Goal: Information Seeking & Learning: Learn about a topic

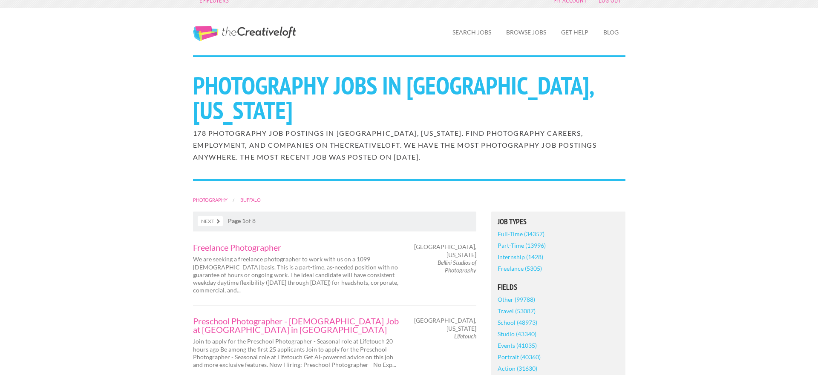
scroll to position [11, 0]
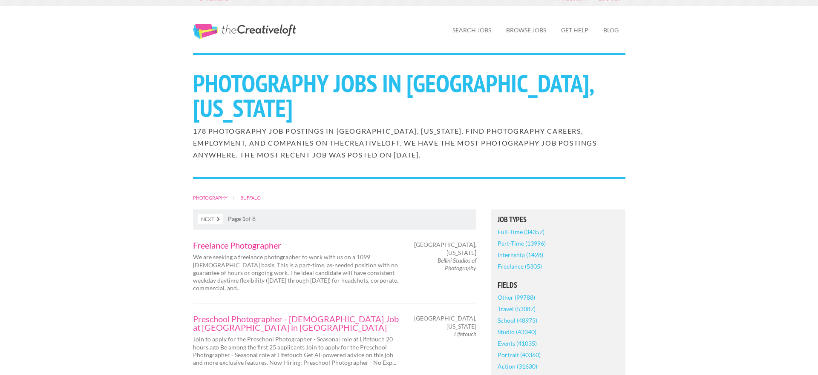
click at [242, 241] on link "Freelance Photographer" at bounding box center [297, 245] width 209 height 9
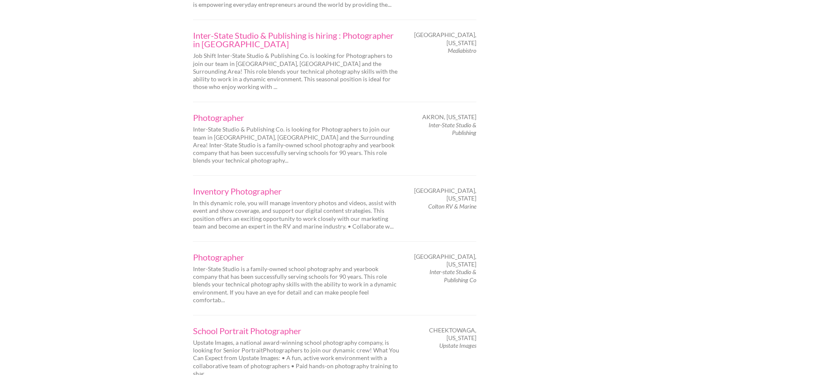
scroll to position [1111, 0]
click at [268, 187] on link "Inventory Photographer" at bounding box center [297, 191] width 209 height 9
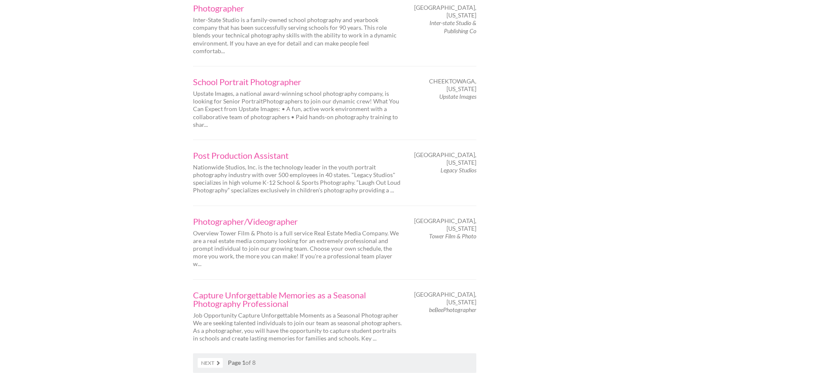
scroll to position [1361, 0]
click at [210, 358] on link "Next" at bounding box center [210, 363] width 25 height 10
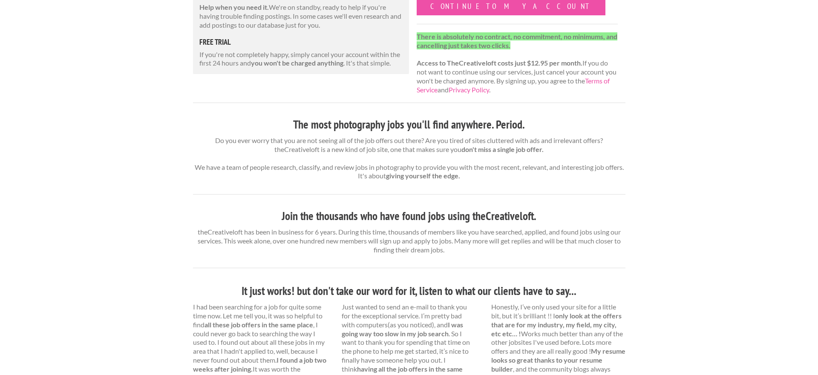
scroll to position [204, 0]
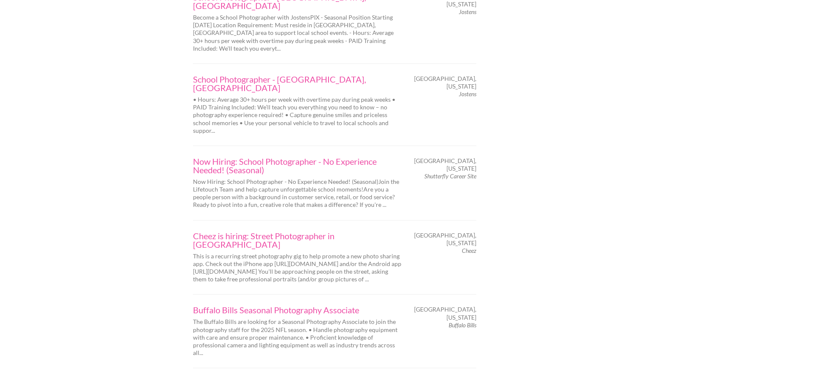
scroll to position [1348, 0]
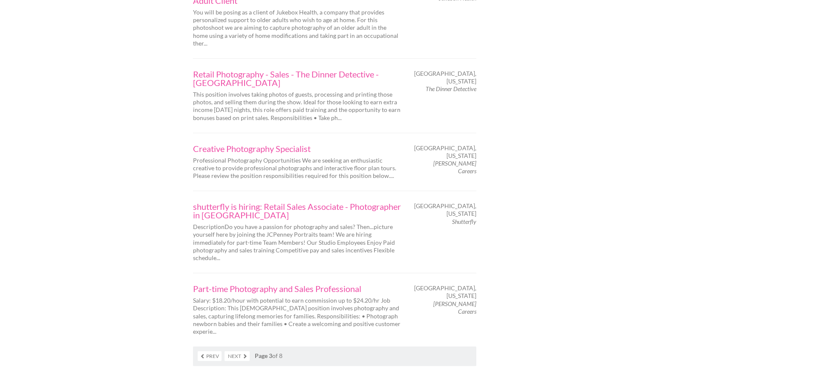
scroll to position [1325, 0]
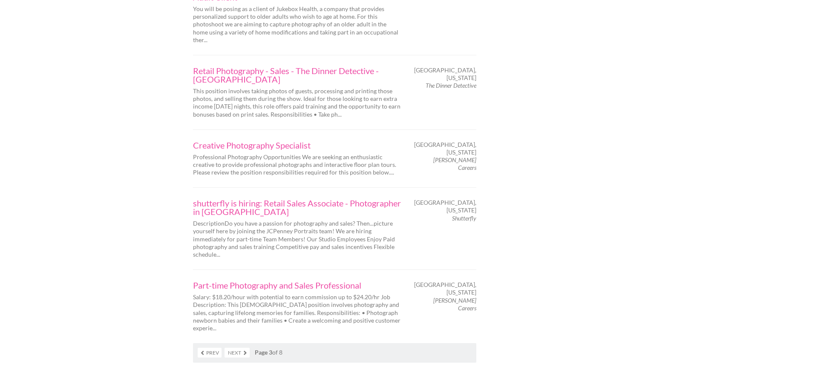
click at [238, 348] on link "Next" at bounding box center [237, 353] width 25 height 10
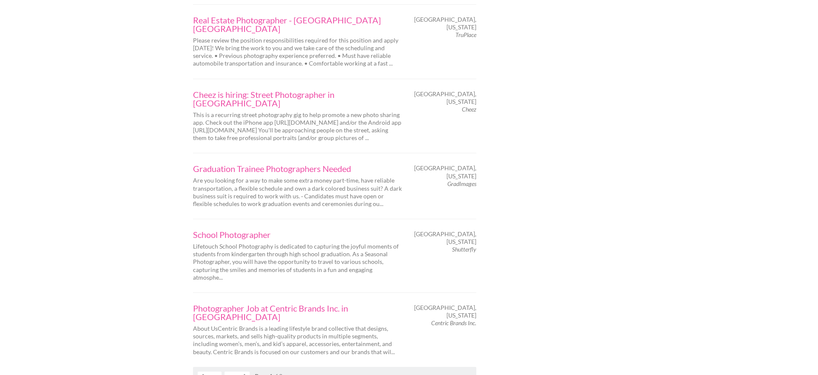
scroll to position [1405, 0]
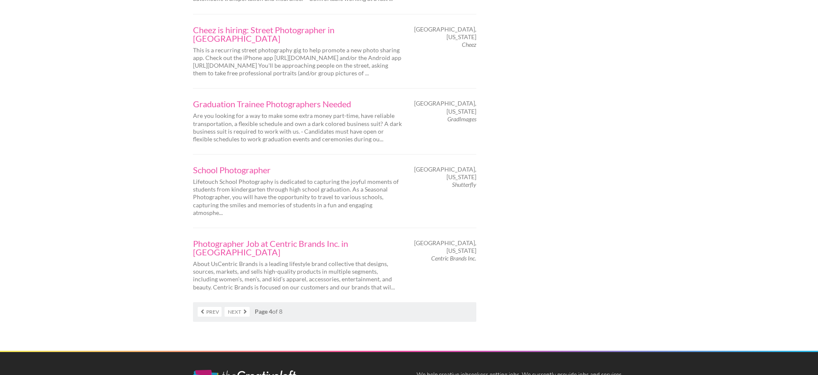
click at [236, 307] on link "Next" at bounding box center [237, 312] width 25 height 10
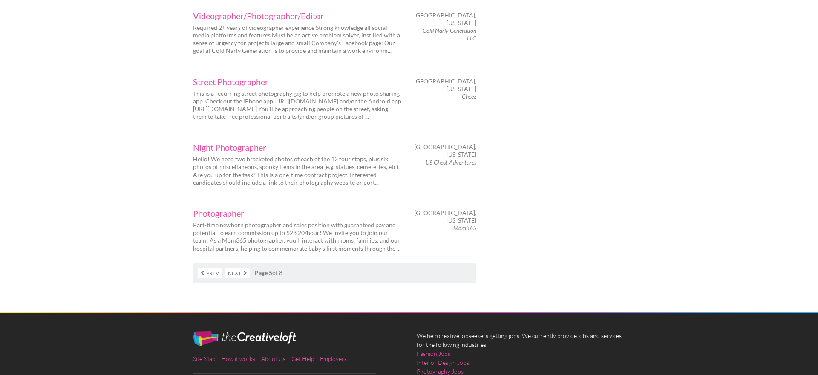
scroll to position [1356, 0]
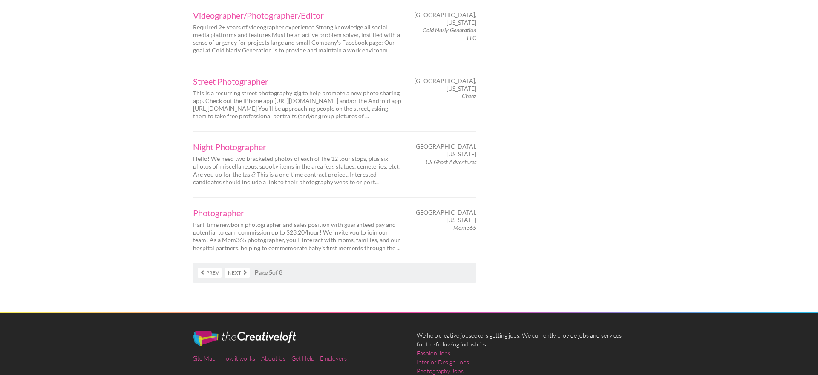
click at [234, 268] on link "Next" at bounding box center [237, 273] width 25 height 10
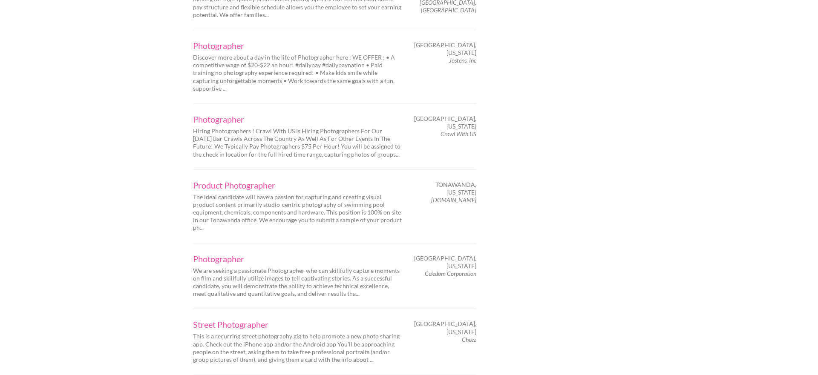
scroll to position [1256, 0]
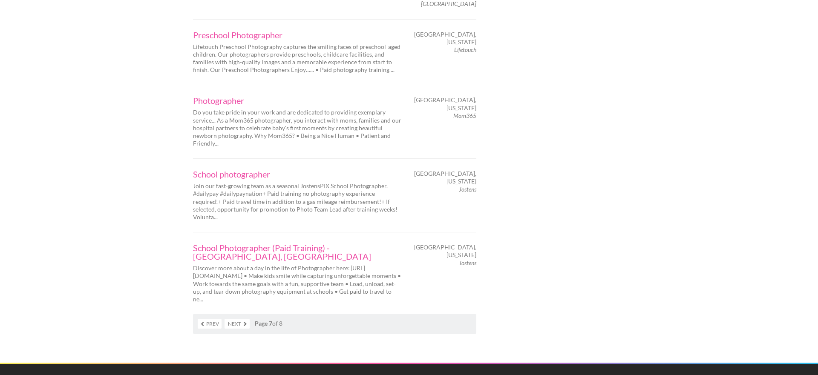
scroll to position [1352, 0]
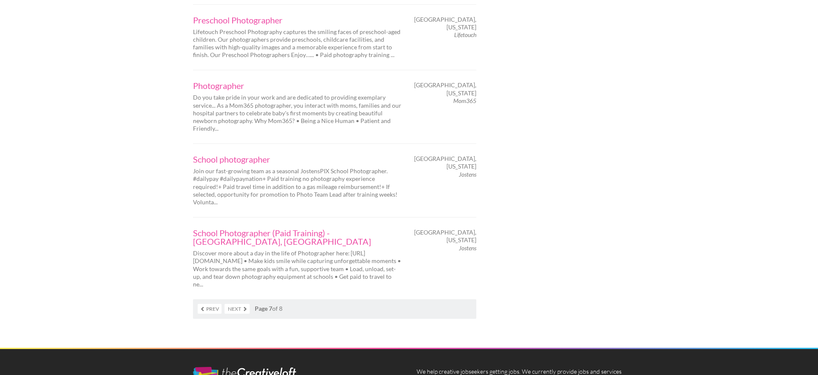
click at [238, 304] on link "Next" at bounding box center [237, 309] width 25 height 10
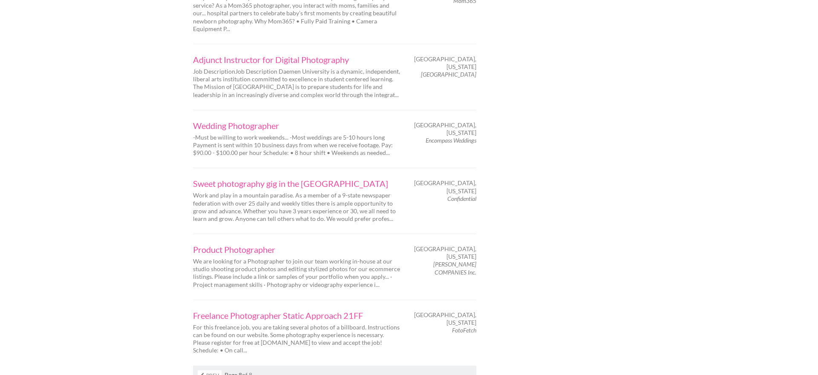
scroll to position [1229, 0]
